Goal: Obtain resource: Download file/media

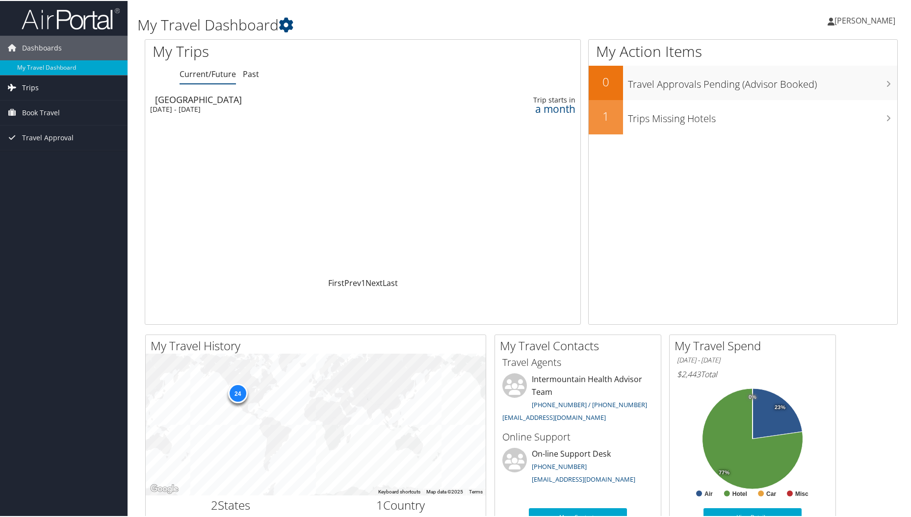
click at [39, 84] on link "Trips" at bounding box center [64, 87] width 128 height 25
click at [51, 107] on link "Current/Future Trips" at bounding box center [64, 106] width 128 height 15
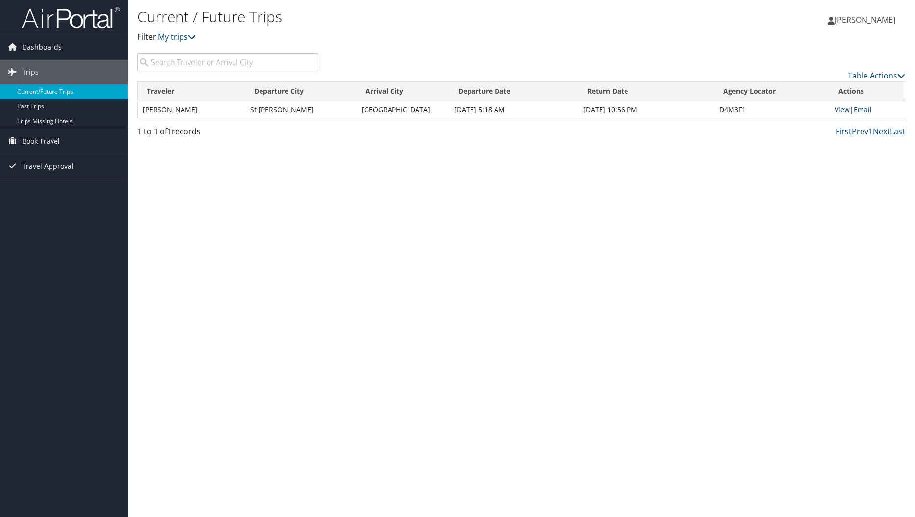
click at [842, 107] on link "View" at bounding box center [841, 109] width 15 height 9
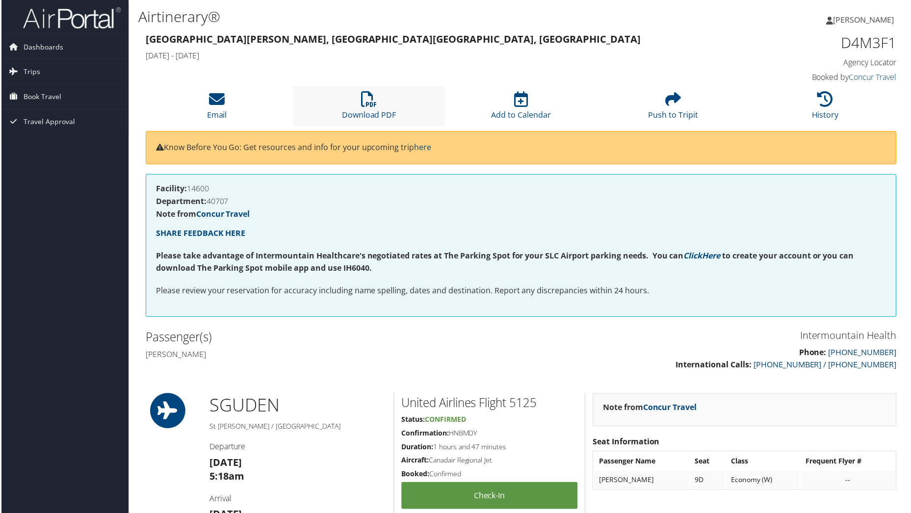
click at [351, 108] on li "Download PDF" at bounding box center [368, 107] width 153 height 40
